Goal: Navigation & Orientation: Find specific page/section

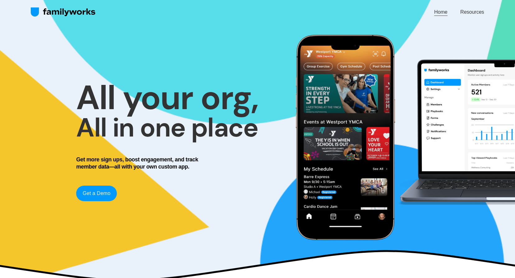
click at [441, 12] on link "Home" at bounding box center [441, 12] width 13 height 8
click at [473, 14] on link "Resources" at bounding box center [473, 12] width 24 height 8
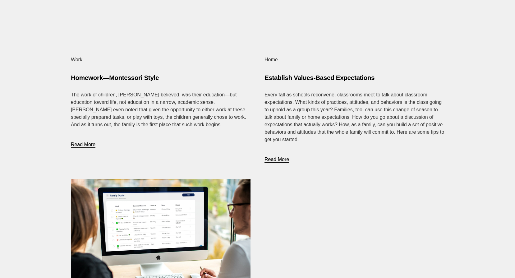
scroll to position [1120, 0]
